Goal: Complete application form

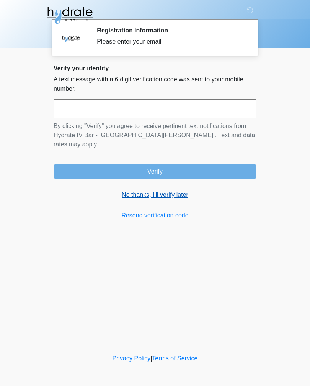
click at [177, 190] on link "No thanks, I'll verify later" at bounding box center [155, 194] width 203 height 9
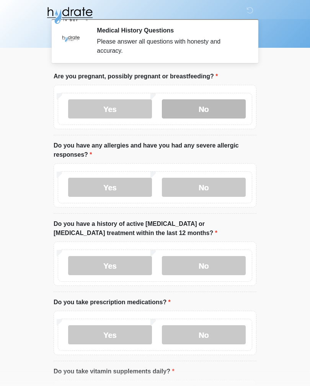
click at [203, 115] on label "No" at bounding box center [204, 108] width 84 height 19
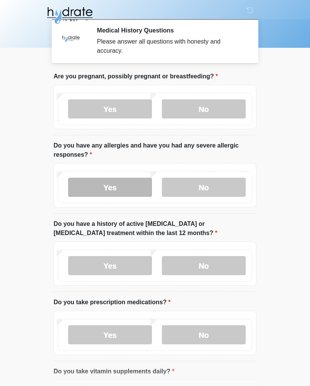
click at [133, 185] on label "Yes" at bounding box center [110, 187] width 84 height 19
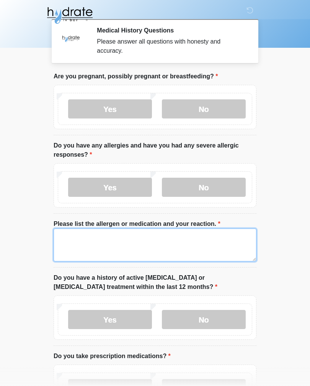
click at [161, 251] on textarea "Please list the allergen or medication and your reaction." at bounding box center [155, 245] width 203 height 33
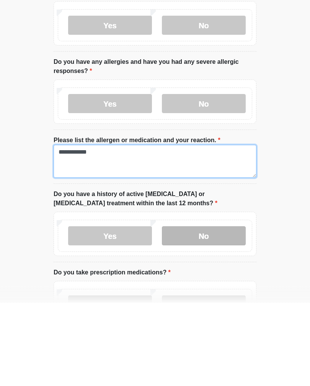
type textarea "**********"
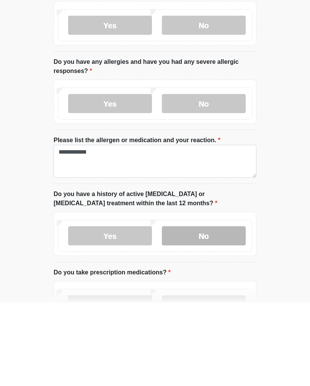
click at [207, 310] on label "No" at bounding box center [204, 319] width 84 height 19
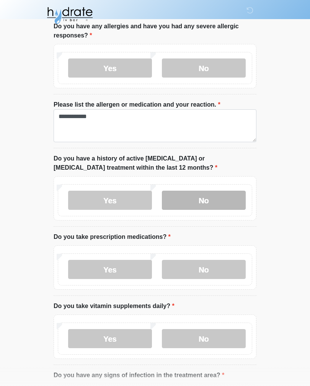
scroll to position [124, 0]
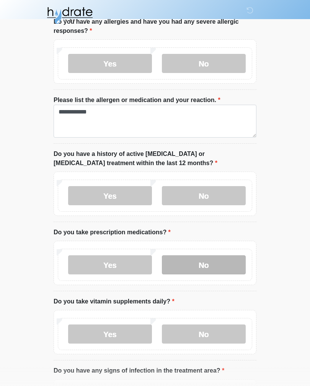
click at [211, 265] on label "No" at bounding box center [204, 264] width 84 height 19
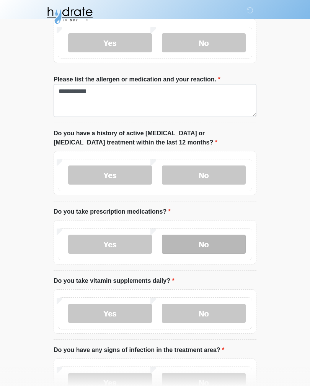
scroll to position [165, 0]
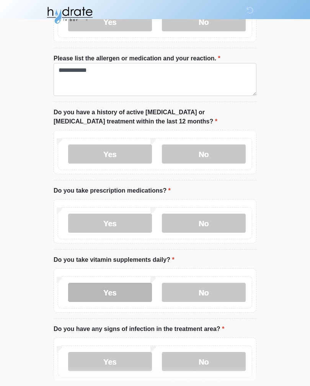
click at [97, 297] on label "Yes" at bounding box center [110, 292] width 84 height 19
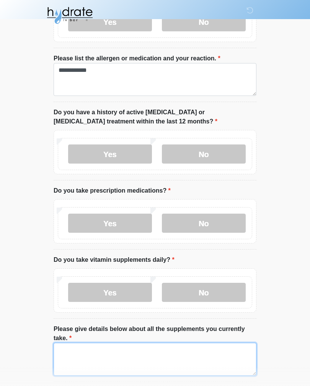
click at [78, 358] on textarea "Please give details below about all the supplements you currently take." at bounding box center [155, 359] width 203 height 33
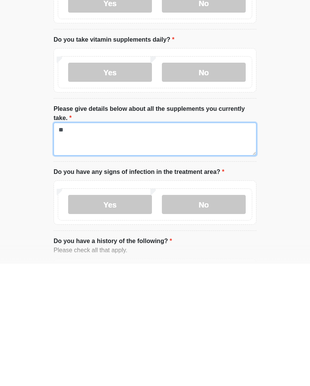
type textarea "*"
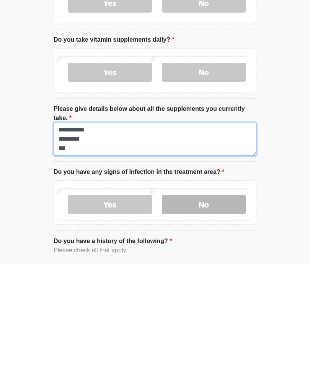
type textarea "**********"
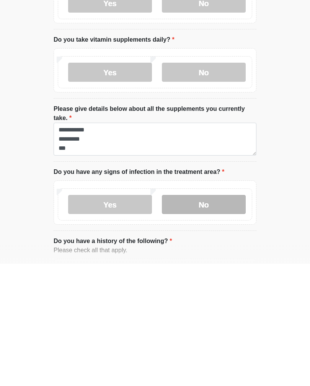
click at [188, 317] on label "No" at bounding box center [204, 326] width 84 height 19
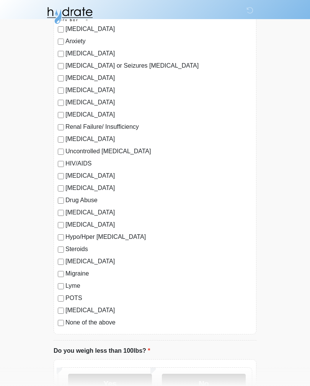
scroll to position [729, 0]
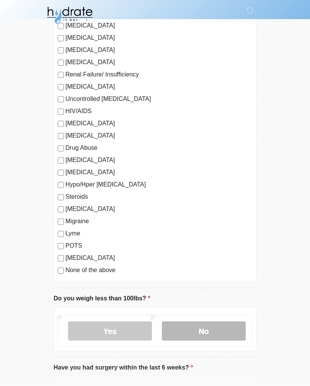
click at [201, 336] on label "No" at bounding box center [204, 331] width 84 height 19
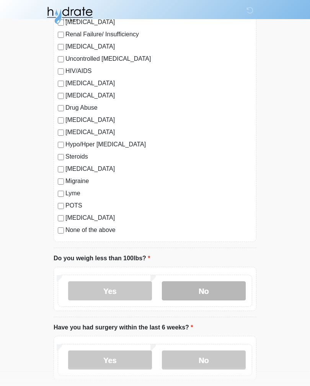
scroll to position [817, 0]
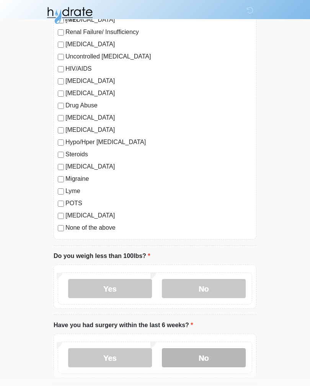
click at [193, 364] on label "No" at bounding box center [204, 357] width 84 height 19
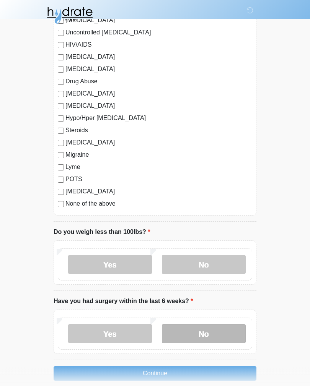
scroll to position [863, 0]
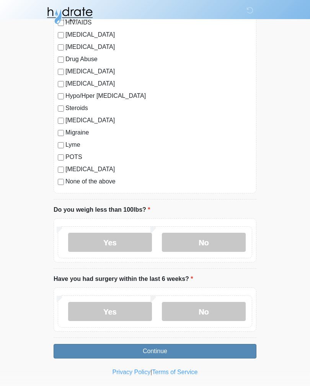
click at [125, 350] on button "Continue" at bounding box center [155, 351] width 203 height 15
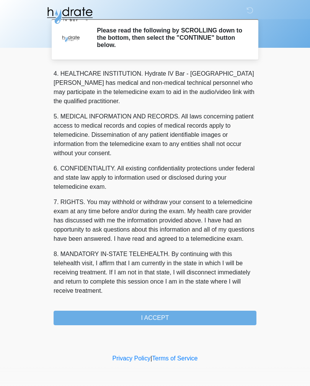
scroll to position [219, 0]
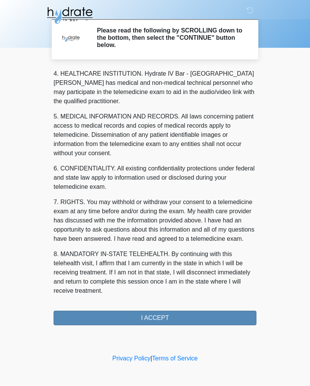
click at [100, 324] on button "I ACCEPT" at bounding box center [155, 318] width 203 height 15
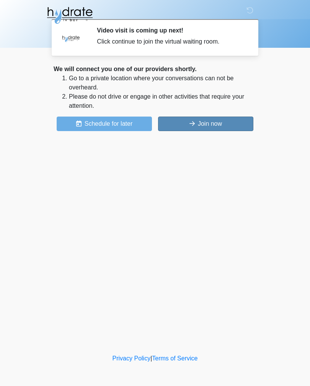
click at [214, 127] on button "Join now" at bounding box center [205, 124] width 95 height 15
